Goal: Check status

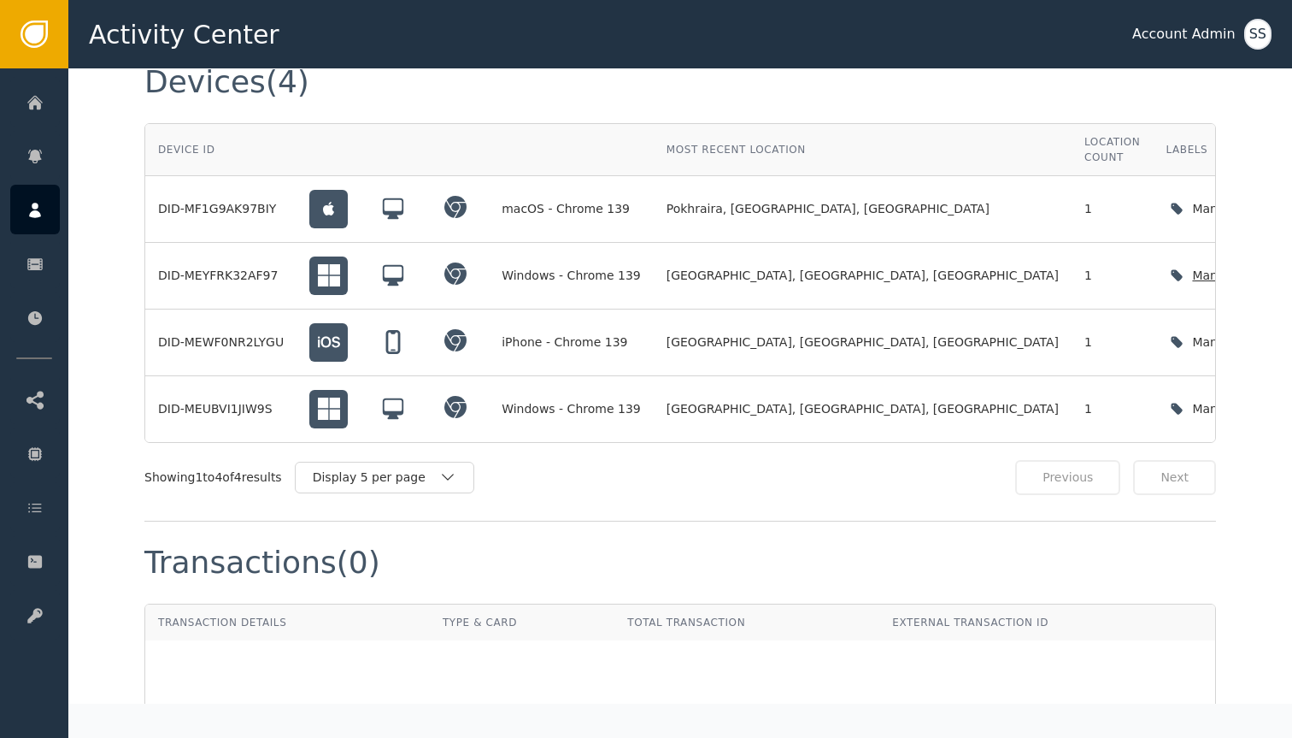
scroll to position [1441, 0]
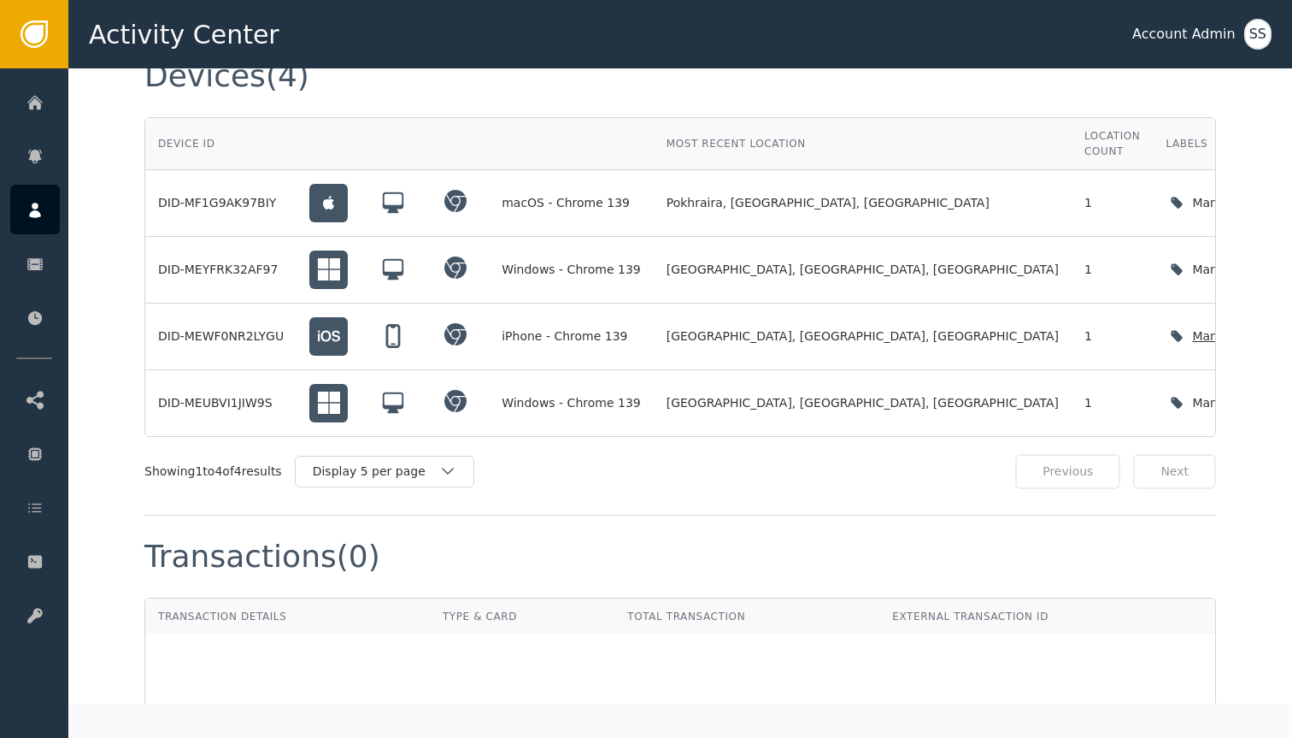
click at [567, 303] on td "iPhone - Chrome 139" at bounding box center [571, 336] width 165 height 67
click at [566, 370] on td "Windows - Chrome 139" at bounding box center [571, 403] width 165 height 66
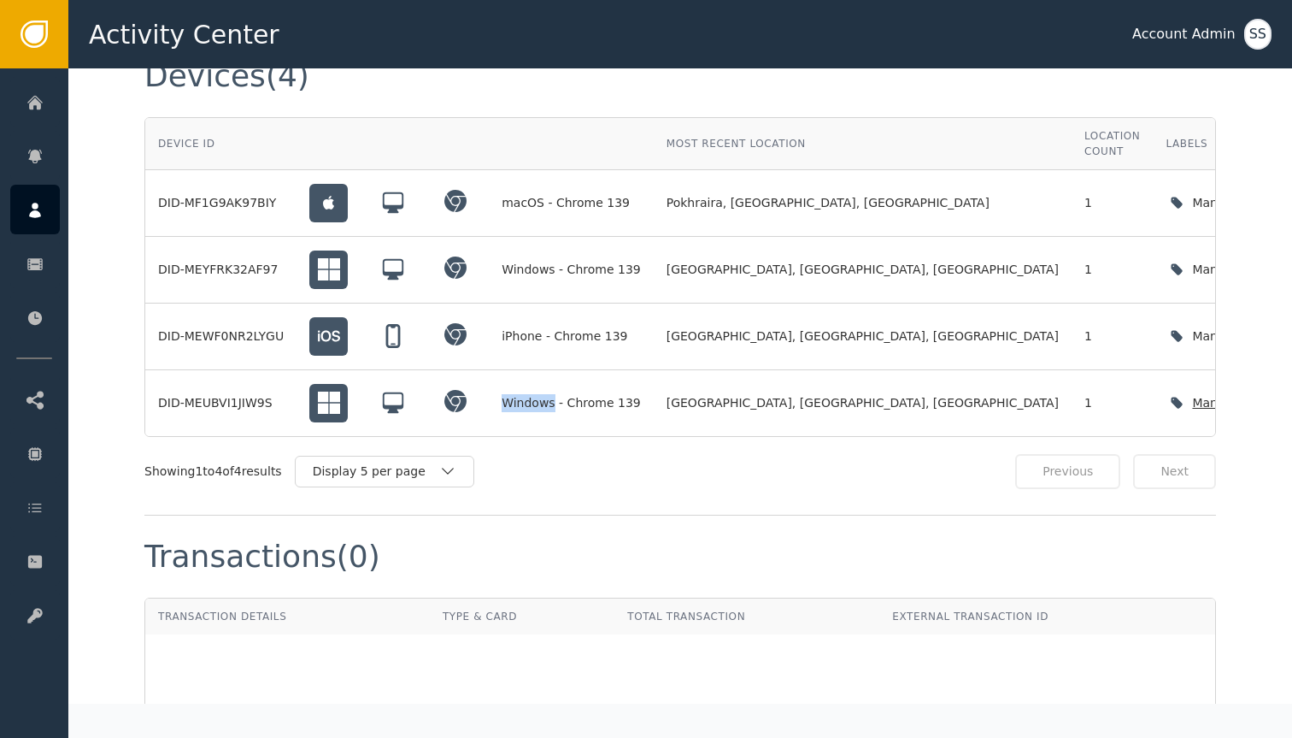
click at [566, 370] on td "Windows - Chrome 139" at bounding box center [571, 403] width 165 height 66
click at [599, 281] on td "Windows - Chrome 139" at bounding box center [571, 270] width 165 height 67
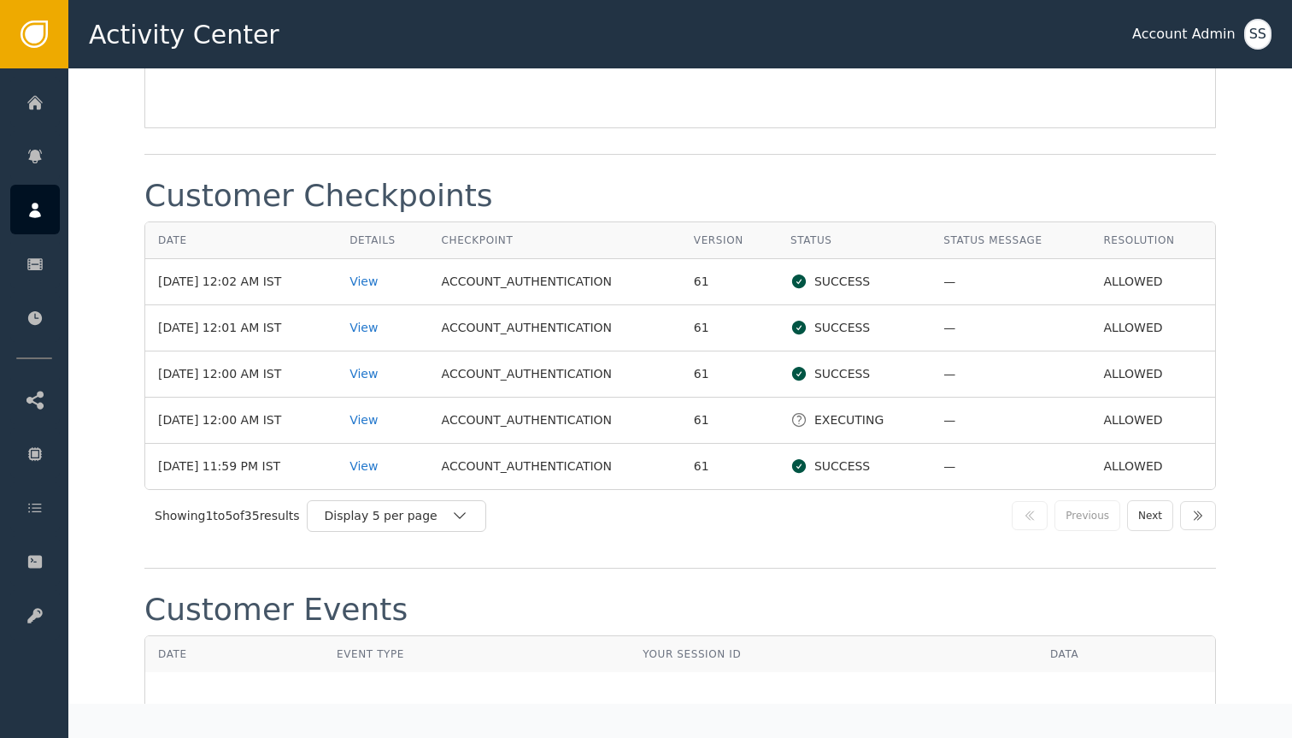
scroll to position [2107, 0]
